Goal: Task Accomplishment & Management: Manage account settings

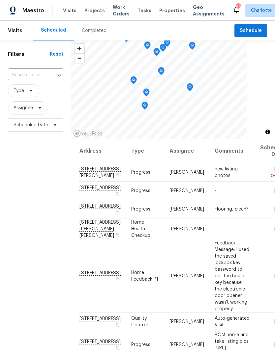
click at [119, 9] on span "Work Orders" at bounding box center [121, 10] width 17 height 13
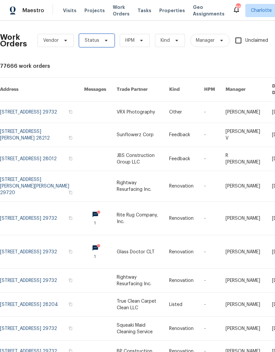
click at [103, 40] on icon at bounding box center [105, 40] width 5 height 5
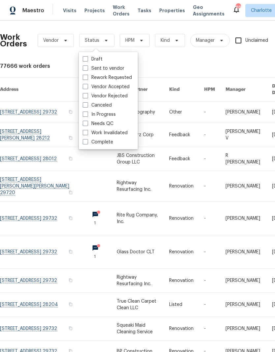
click at [112, 124] on label "Needs QC" at bounding box center [98, 124] width 31 height 7
click at [87, 124] on input "Needs QC" at bounding box center [85, 123] width 4 height 4
checkbox input "true"
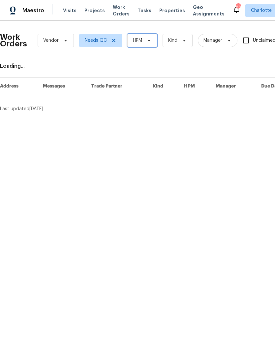
click at [146, 40] on span at bounding box center [147, 40] width 7 height 5
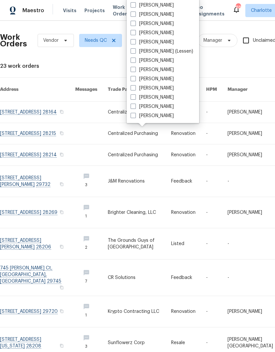
scroll to position [82, 0]
click at [154, 118] on label "[PERSON_NAME]" at bounding box center [151, 116] width 43 height 7
click at [135, 117] on input "[PERSON_NAME]" at bounding box center [132, 115] width 4 height 4
checkbox input "true"
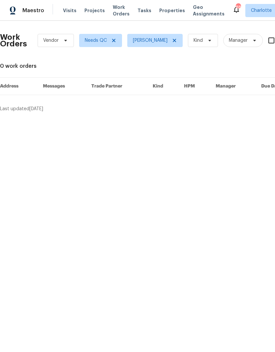
click at [34, 16] on div "Maestro" at bounding box center [22, 10] width 44 height 13
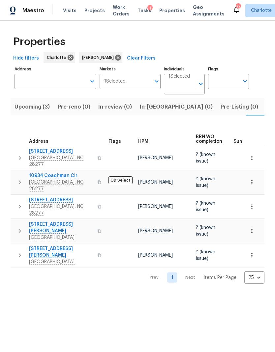
scroll to position [0, 14]
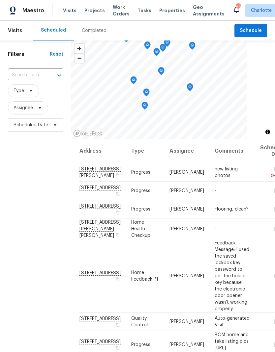
click at [89, 13] on span "Projects" at bounding box center [94, 10] width 20 height 7
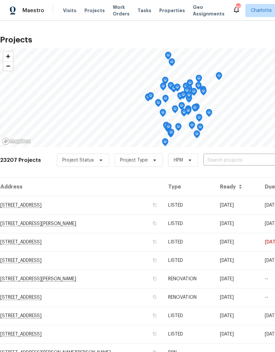
click at [230, 162] on input "text" at bounding box center [240, 160] width 75 height 10
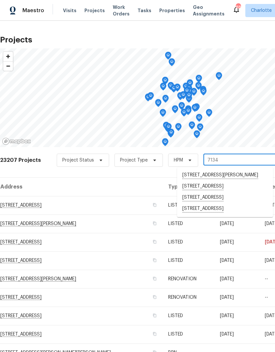
type input "7134 r"
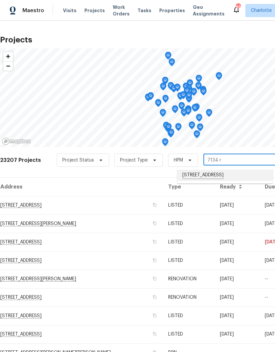
click at [223, 178] on li "7134 Rollingridge Dr, Charlotte, NC 28211" at bounding box center [225, 175] width 96 height 11
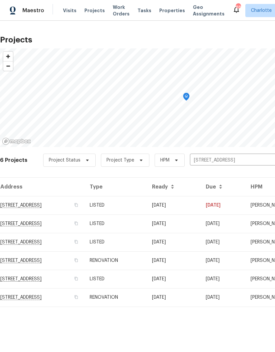
click at [28, 208] on td "7134 Rollingridge Dr, Charlotte, NC 28211" at bounding box center [42, 205] width 84 height 18
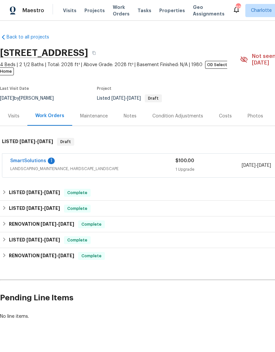
click at [21, 159] on link "SmartSolutions" at bounding box center [28, 161] width 36 height 5
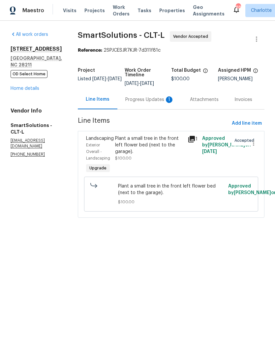
click at [158, 102] on div "Progress Updates 1" at bounding box center [149, 100] width 49 height 7
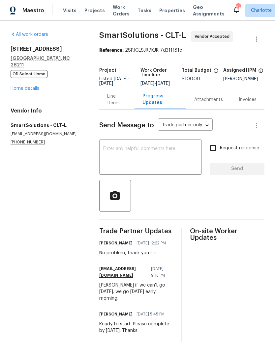
click at [123, 106] on div "Line Items" at bounding box center [116, 99] width 19 height 13
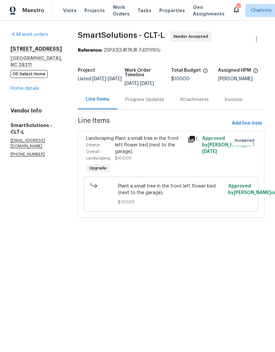
click at [158, 104] on div "Progress Updates" at bounding box center [144, 99] width 55 height 19
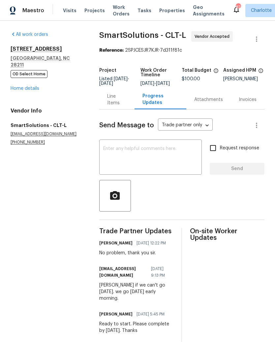
click at [154, 158] on textarea at bounding box center [150, 158] width 95 height 23
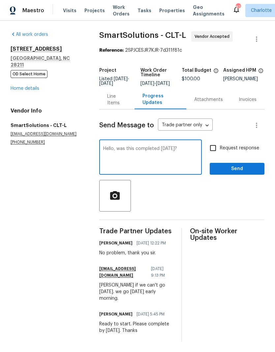
type textarea "Hello, was this completed today?"
click at [214, 153] on input "Request response" at bounding box center [213, 148] width 14 height 14
checkbox input "true"
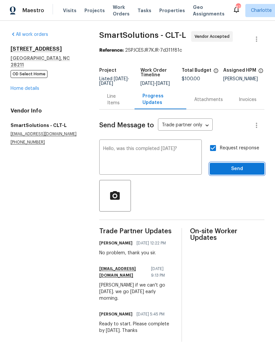
click at [236, 173] on span "Send" at bounding box center [237, 169] width 44 height 8
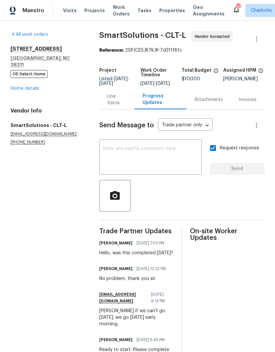
click at [41, 7] on span "Maestro" at bounding box center [33, 10] width 22 height 7
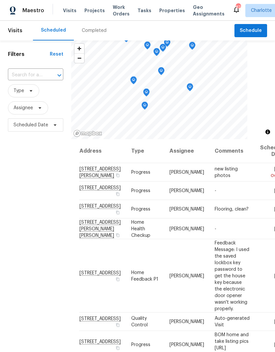
click at [97, 9] on span "Projects" at bounding box center [94, 10] width 20 height 7
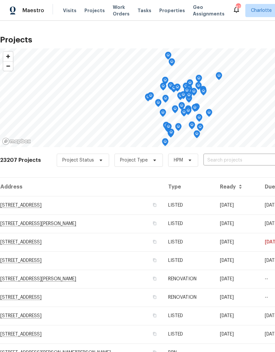
click at [228, 164] on input "text" at bounding box center [240, 160] width 75 height 10
type input "1000 sar"
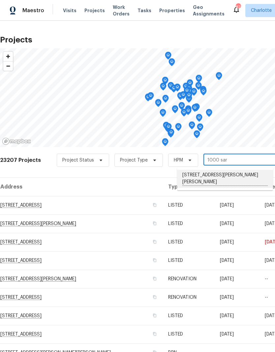
click at [229, 176] on li "[STREET_ADDRESS][PERSON_NAME][PERSON_NAME]" at bounding box center [225, 179] width 96 height 18
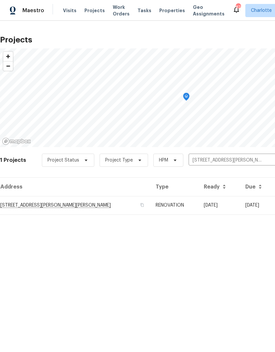
click at [26, 207] on td "[STREET_ADDRESS][PERSON_NAME][PERSON_NAME]" at bounding box center [75, 205] width 150 height 18
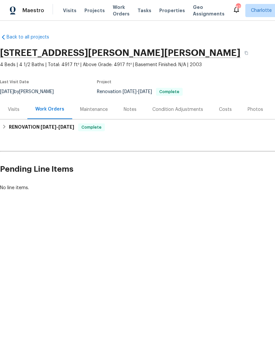
click at [199, 235] on div "Back to all projects 1000 Sarandon Dr, Matthews, NC 28104 4 Beds | 4 1/2 Baths …" at bounding box center [137, 128] width 275 height 215
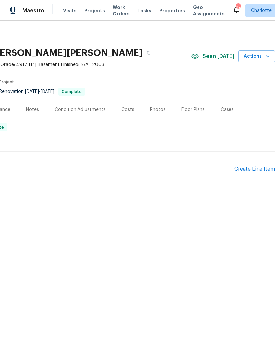
click at [250, 172] on div "Create Line Item" at bounding box center [254, 169] width 41 height 6
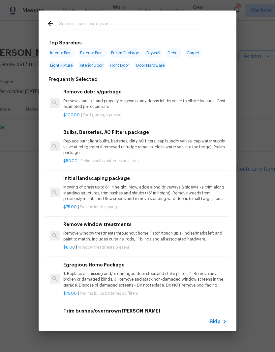
scroll to position [0, 97]
click at [137, 18] on div at bounding box center [123, 24] width 168 height 26
click at [143, 14] on div at bounding box center [123, 24] width 168 height 26
click at [137, 28] on input "text" at bounding box center [129, 25] width 140 height 10
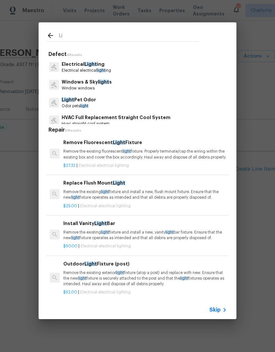
type input "L"
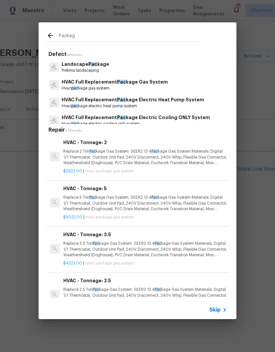
type input "Package"
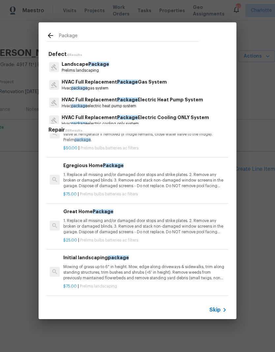
scroll to position [853, 0]
click at [187, 172] on p "1. Replace all missing and/or damaged door stops and strike plates. 2. Remove a…" at bounding box center [144, 180] width 163 height 17
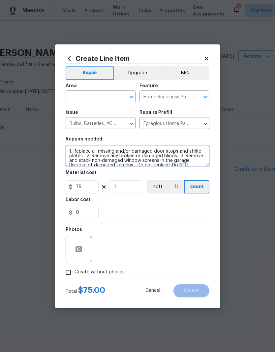
click at [66, 151] on textarea "1. Replace all missing and/or damaged door stops and strike plates. 2. Remove a…" at bounding box center [138, 156] width 144 height 21
click at [73, 151] on textarea "REPLACE ANY BURNT OUT BULBS, DIRTY/MISSING AIR FILTERS. 1. Replace all missing …" at bounding box center [138, 156] width 144 height 21
click at [111, 153] on textarea at bounding box center [138, 156] width 144 height 21
click at [100, 151] on textarea "SECURE LIGHT. REPLACE ANY BURNT OUT BULBS, DIRTY/MISSING AIR FILTERS. 1. Replac…" at bounding box center [138, 156] width 144 height 21
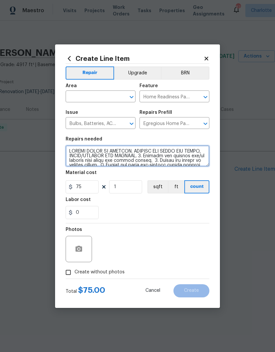
click at [90, 153] on textarea at bounding box center [138, 156] width 144 height 21
click at [153, 155] on textarea at bounding box center [138, 156] width 144 height 21
click at [169, 157] on textarea at bounding box center [138, 156] width 144 height 21
click at [190, 154] on textarea at bounding box center [138, 156] width 144 height 21
click at [166, 154] on textarea at bounding box center [138, 156] width 144 height 21
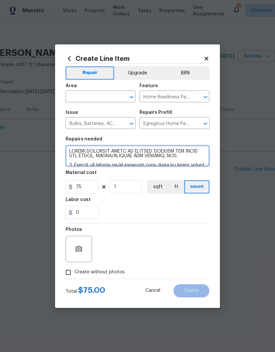
type textarea "SECURE RECESSED LIGHT IN KITCHEN. REPLACE ANY BURNT OUT BULBS, DIRTY/MISSING AI…"
click at [97, 99] on input "text" at bounding box center [91, 97] width 51 height 10
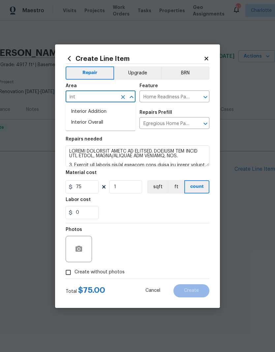
click at [109, 123] on li "Interior Overall" at bounding box center [101, 122] width 70 height 11
type input "Interior Overall"
click at [85, 246] on button "button" at bounding box center [79, 249] width 16 height 16
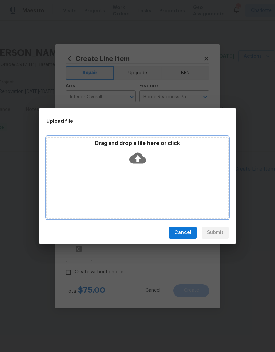
click at [139, 158] on icon at bounding box center [137, 158] width 17 height 17
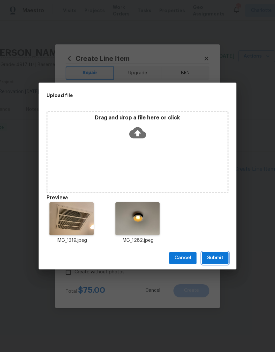
click at [217, 259] on span "Submit" at bounding box center [215, 258] width 16 height 8
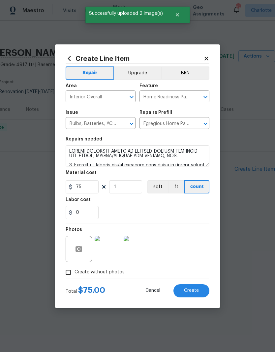
click at [197, 291] on span "Create" at bounding box center [191, 291] width 15 height 5
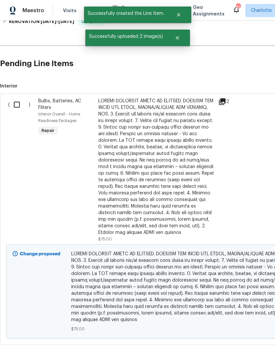
scroll to position [104, 0]
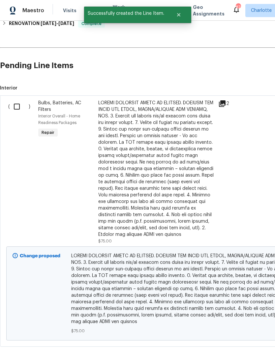
click at [17, 107] on input "checkbox" at bounding box center [19, 107] width 19 height 14
checkbox input "true"
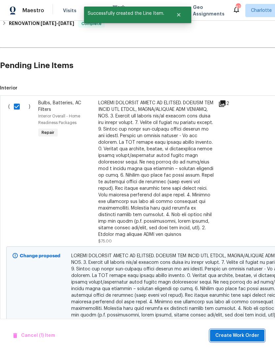
click at [242, 337] on span "Create Work Order" at bounding box center [237, 336] width 44 height 8
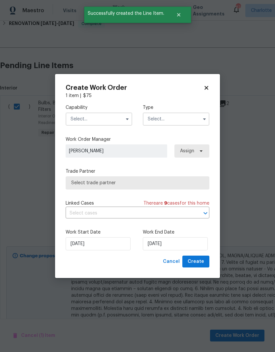
click at [108, 121] on input "text" at bounding box center [99, 119] width 67 height 13
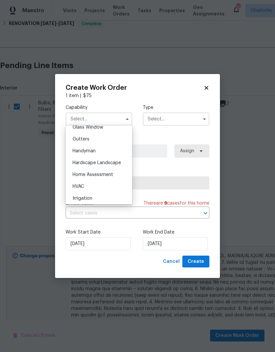
scroll to position [339, 0]
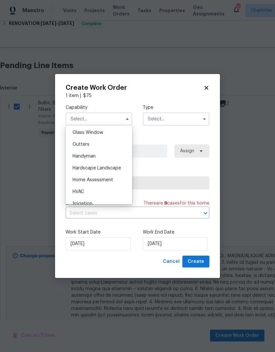
click at [111, 157] on div "Handyman" at bounding box center [98, 157] width 63 height 12
type input "Handyman"
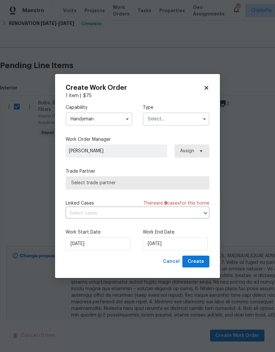
click at [176, 119] on input "text" at bounding box center [176, 119] width 67 height 13
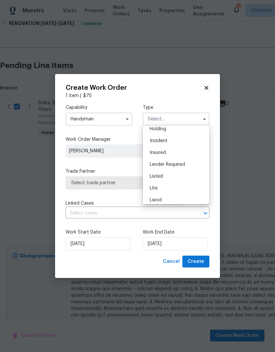
scroll to position [27, 0]
click at [171, 179] on div "Listed" at bounding box center [175, 177] width 63 height 12
type input "Listed"
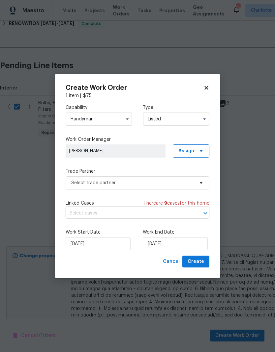
scroll to position [0, 0]
click at [200, 151] on icon at bounding box center [201, 152] width 3 height 2
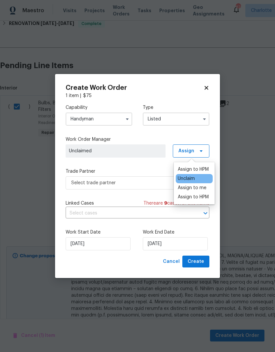
click at [202, 185] on div "Assign to me" at bounding box center [192, 188] width 29 height 7
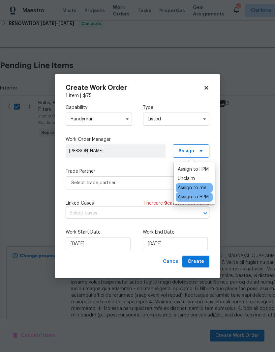
click at [148, 166] on div "Capability Handyman Type Listed Work Order Manager Ryan Craven Assign Trade Par…" at bounding box center [138, 177] width 144 height 157
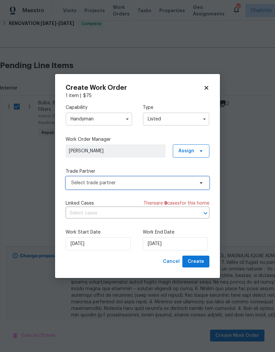
click at [172, 184] on span "Select trade partner" at bounding box center [132, 183] width 123 height 7
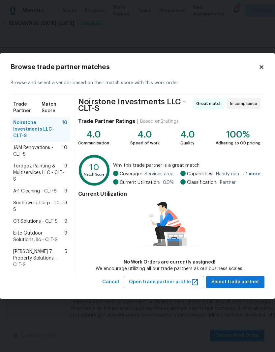
click at [18, 150] on span "J&M Renovations - CLT-S" at bounding box center [37, 151] width 49 height 13
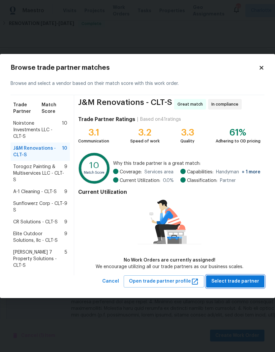
click at [242, 281] on span "Select trade partner" at bounding box center [235, 282] width 48 height 8
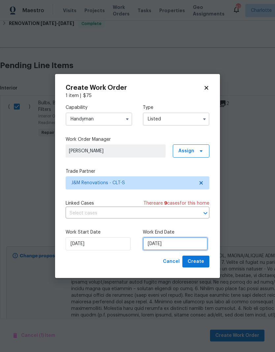
click at [165, 245] on input "8/20/2025" at bounding box center [175, 243] width 65 height 13
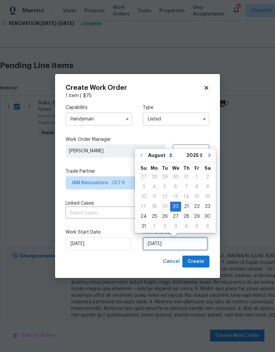
scroll to position [3, 0]
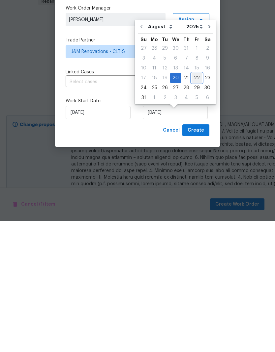
click at [194, 205] on div "22" at bounding box center [196, 209] width 11 height 9
type input "8/22/2025"
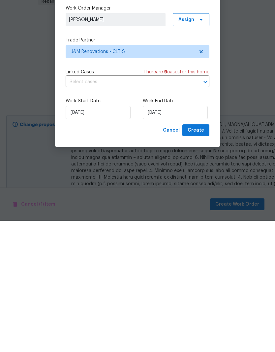
scroll to position [26, 0]
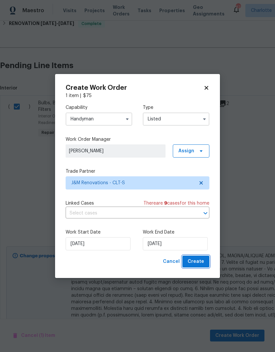
click at [203, 266] on span "Create" at bounding box center [195, 262] width 16 height 8
checkbox input "false"
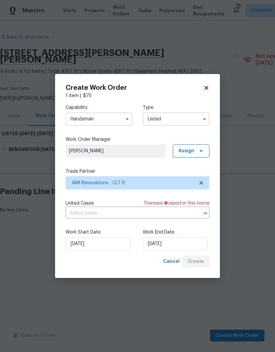
scroll to position [0, 0]
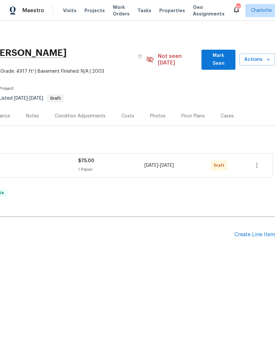
scroll to position [0, 97]
click at [257, 162] on icon "button" at bounding box center [257, 166] width 8 height 8
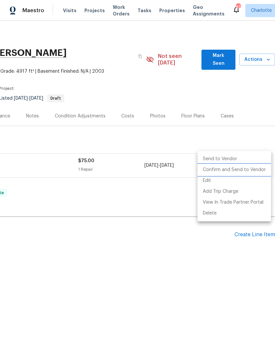
click at [251, 173] on li "Confirm and Send to Vendor" at bounding box center [233, 170] width 73 height 11
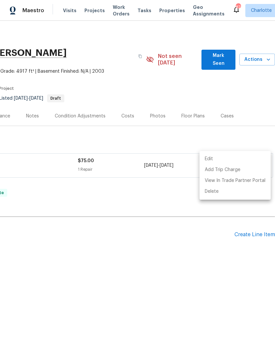
click at [201, 263] on div at bounding box center [137, 176] width 275 height 352
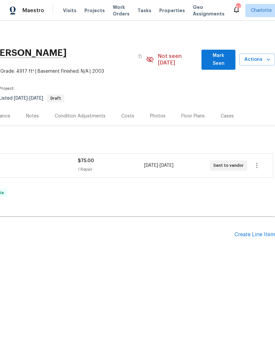
click at [188, 275] on div "Back to all projects [STREET_ADDRESS][PERSON_NAME] 4 Beds | 4 1/2 Baths | Total…" at bounding box center [137, 161] width 275 height 281
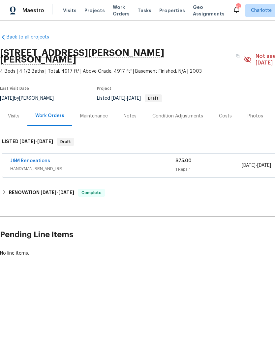
scroll to position [0, 0]
click at [23, 159] on link "J&M Renovations" at bounding box center [30, 161] width 40 height 5
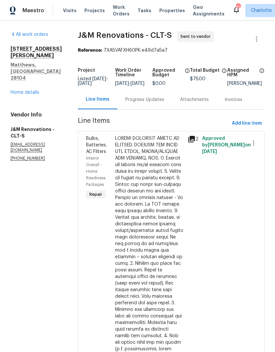
click at [150, 103] on div "Progress Updates" at bounding box center [144, 100] width 39 height 7
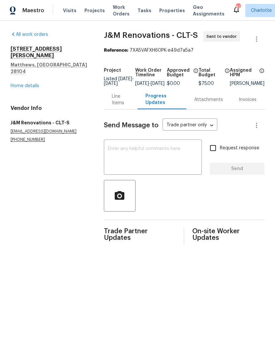
click at [152, 164] on textarea at bounding box center [153, 158] width 90 height 23
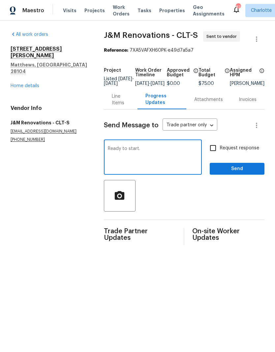
type textarea "Ready to start."
click at [217, 154] on input "Request response" at bounding box center [213, 148] width 14 height 14
checkbox input "true"
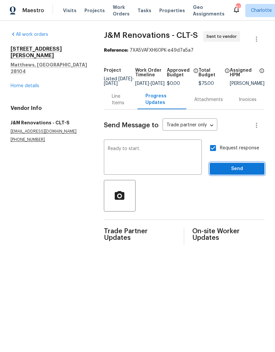
click at [235, 169] on button "Send" at bounding box center [236, 169] width 55 height 12
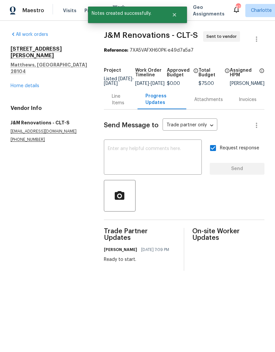
click at [23, 84] on link "Home details" at bounding box center [25, 86] width 29 height 5
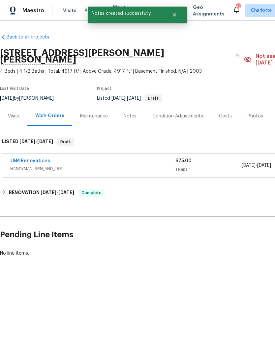
click at [27, 14] on div "Maestro" at bounding box center [22, 10] width 44 height 13
